Goal: Task Accomplishment & Management: Manage account settings

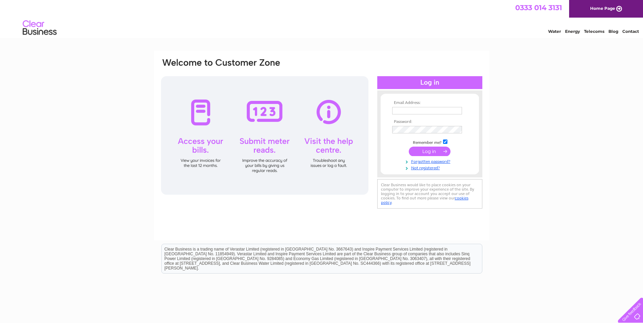
click at [419, 114] on input "text" at bounding box center [427, 110] width 70 height 7
type input "[PERSON_NAME][EMAIL_ADDRESS][PERSON_NAME][DOMAIN_NAME]"
click at [428, 153] on input "submit" at bounding box center [430, 152] width 42 height 9
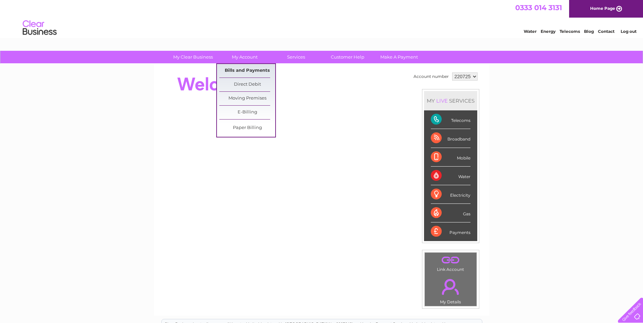
click at [245, 67] on link "Bills and Payments" at bounding box center [247, 71] width 56 height 14
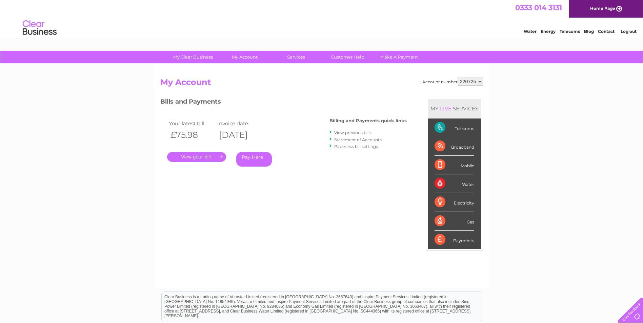
click at [199, 158] on link "." at bounding box center [196, 157] width 59 height 10
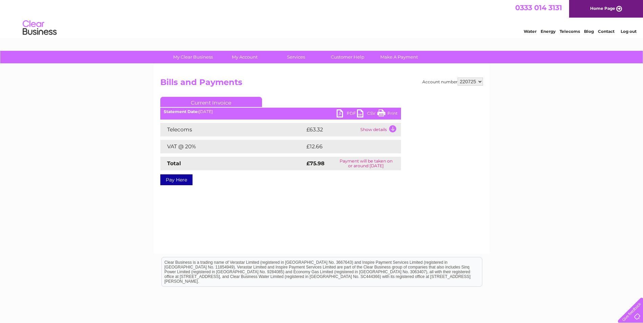
click at [347, 111] on link "PDF" at bounding box center [347, 115] width 20 height 10
click at [625, 32] on link "Log out" at bounding box center [629, 31] width 16 height 5
